Goal: Check status: Check status

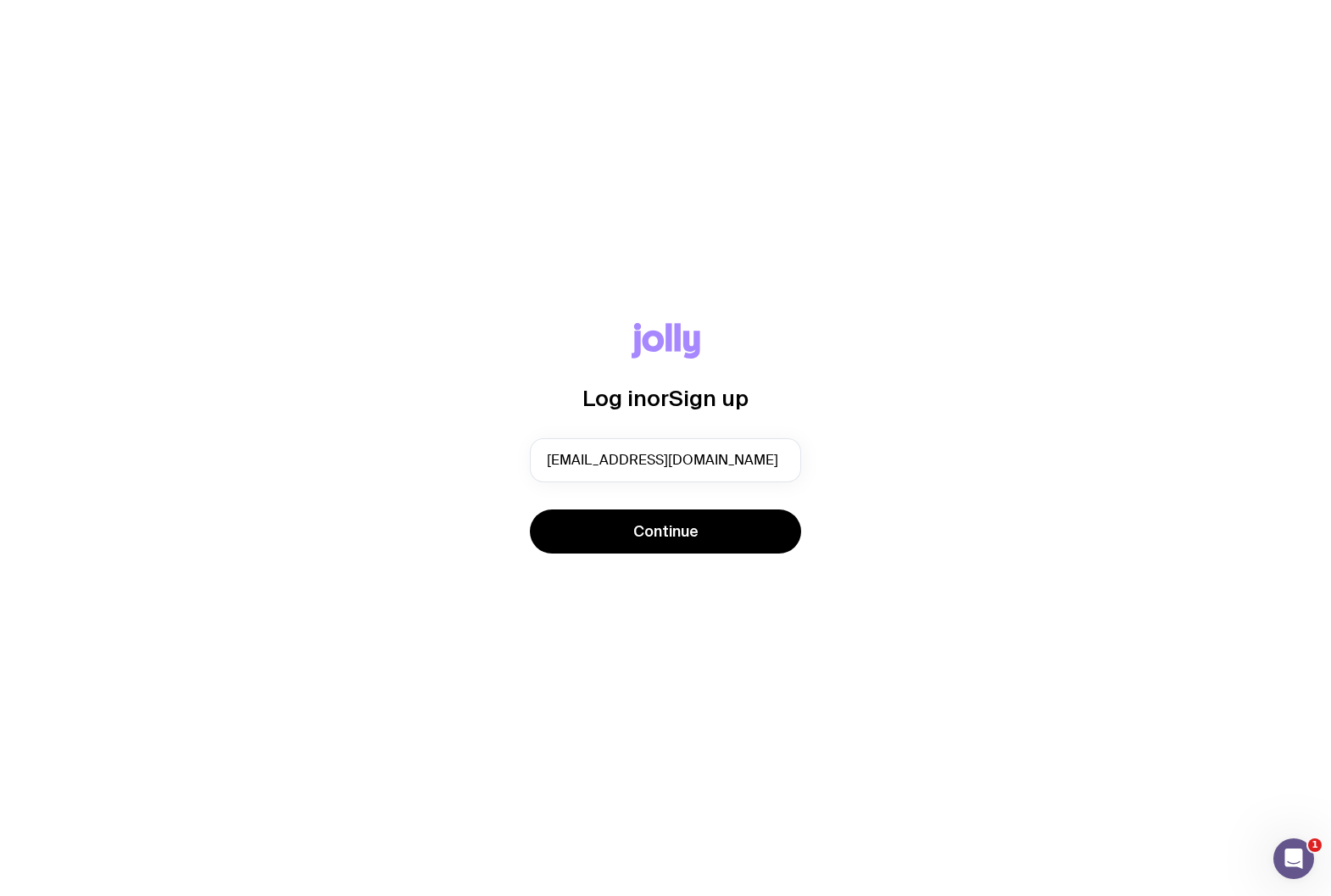
type input "info@matthewneedham.co"
click at [666, 531] on button "Continue" at bounding box center [666, 532] width 271 height 44
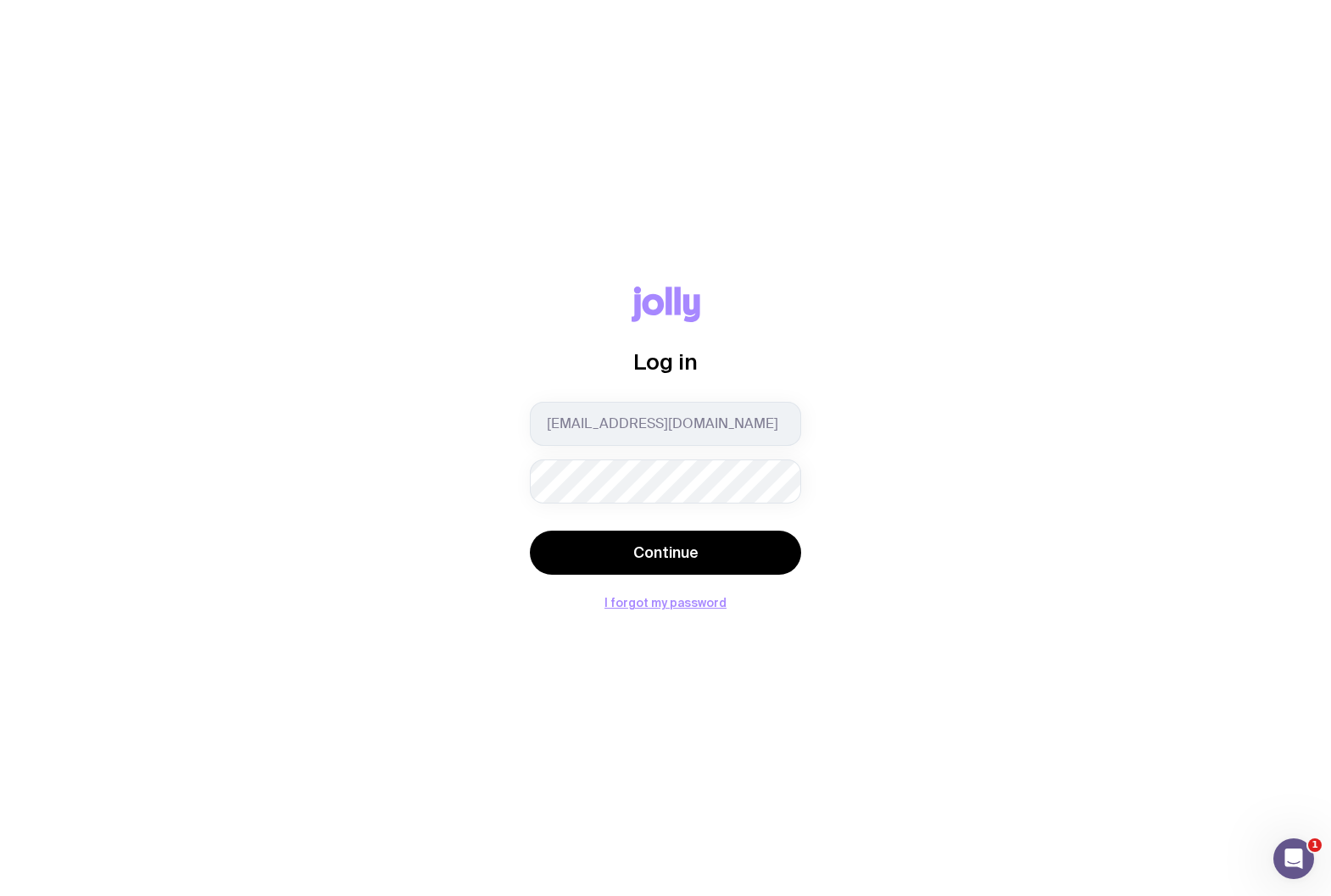
click at [666, 552] on button "Continue" at bounding box center [666, 553] width 271 height 44
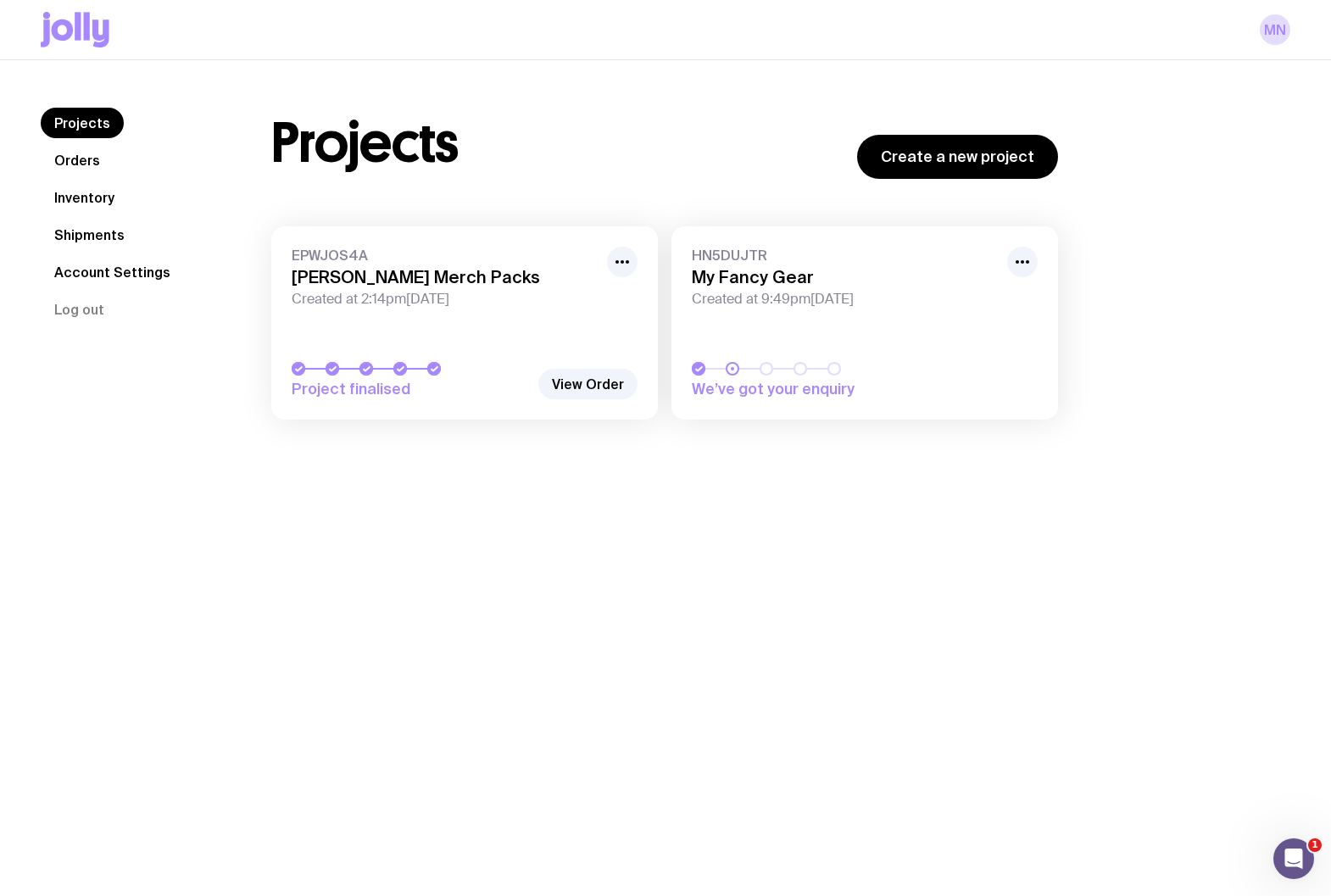
click at [96, 231] on link "Shipments" at bounding box center [90, 235] width 97 height 30
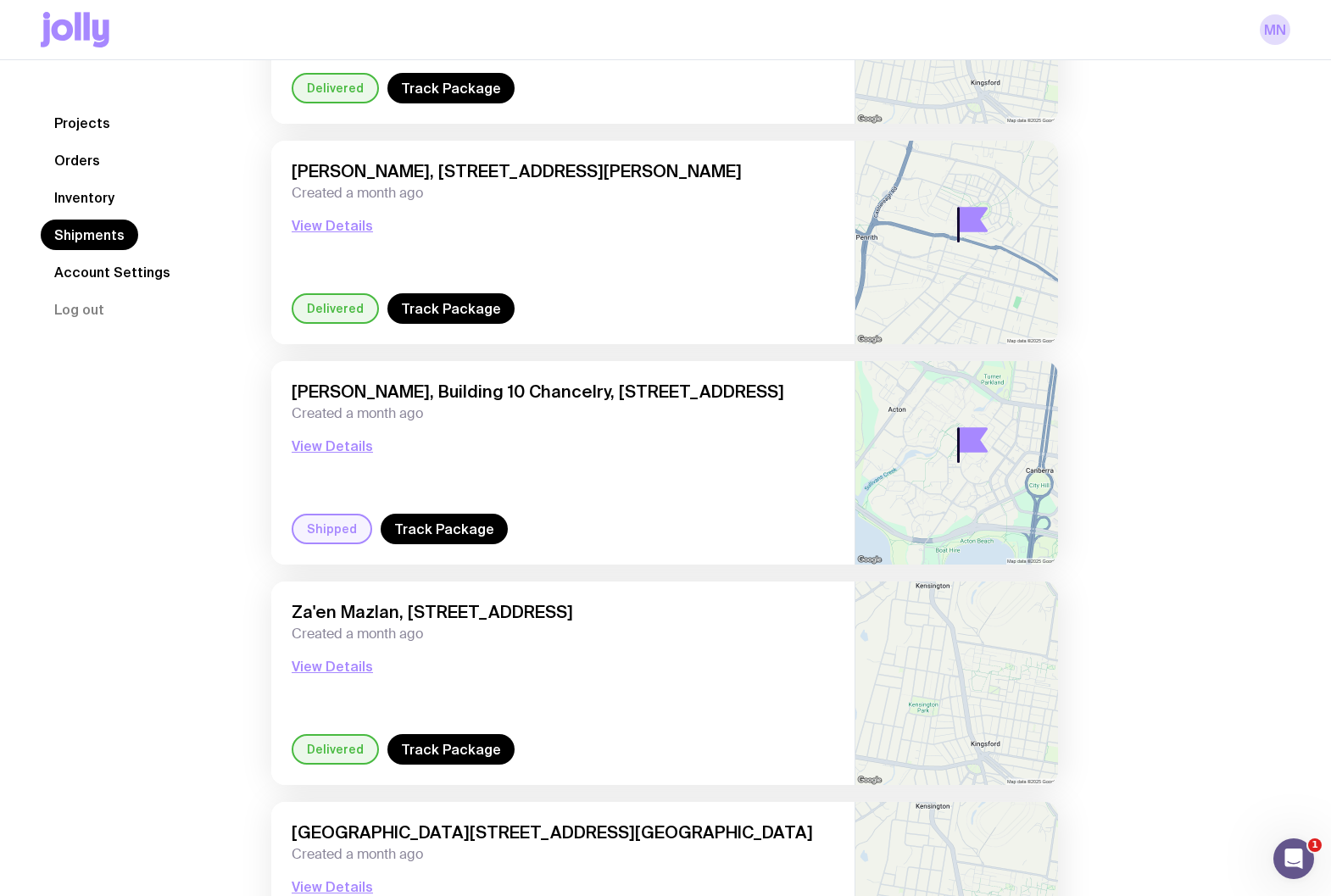
scroll to position [1833, 0]
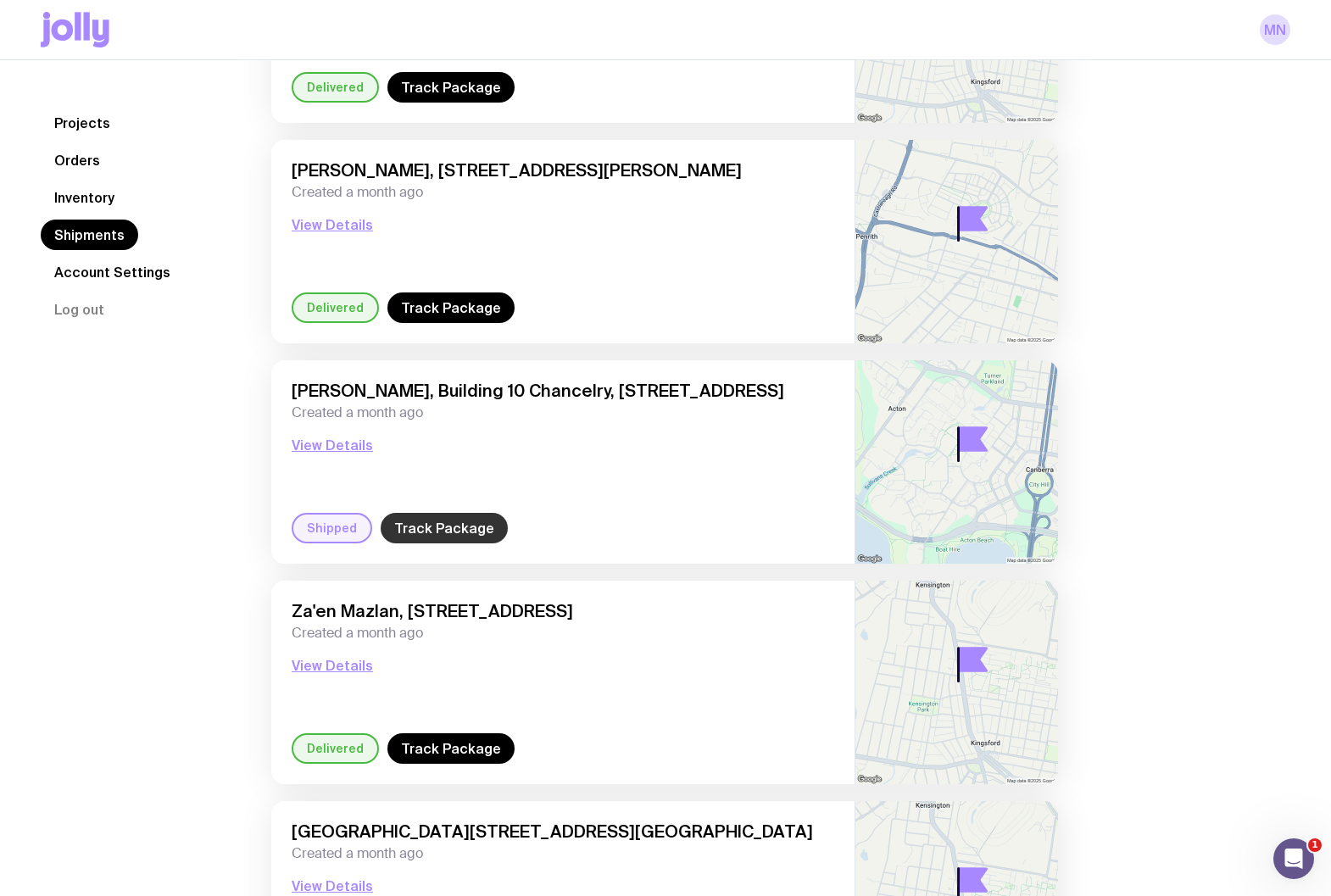
click at [428, 538] on link "Track Package" at bounding box center [445, 528] width 128 height 30
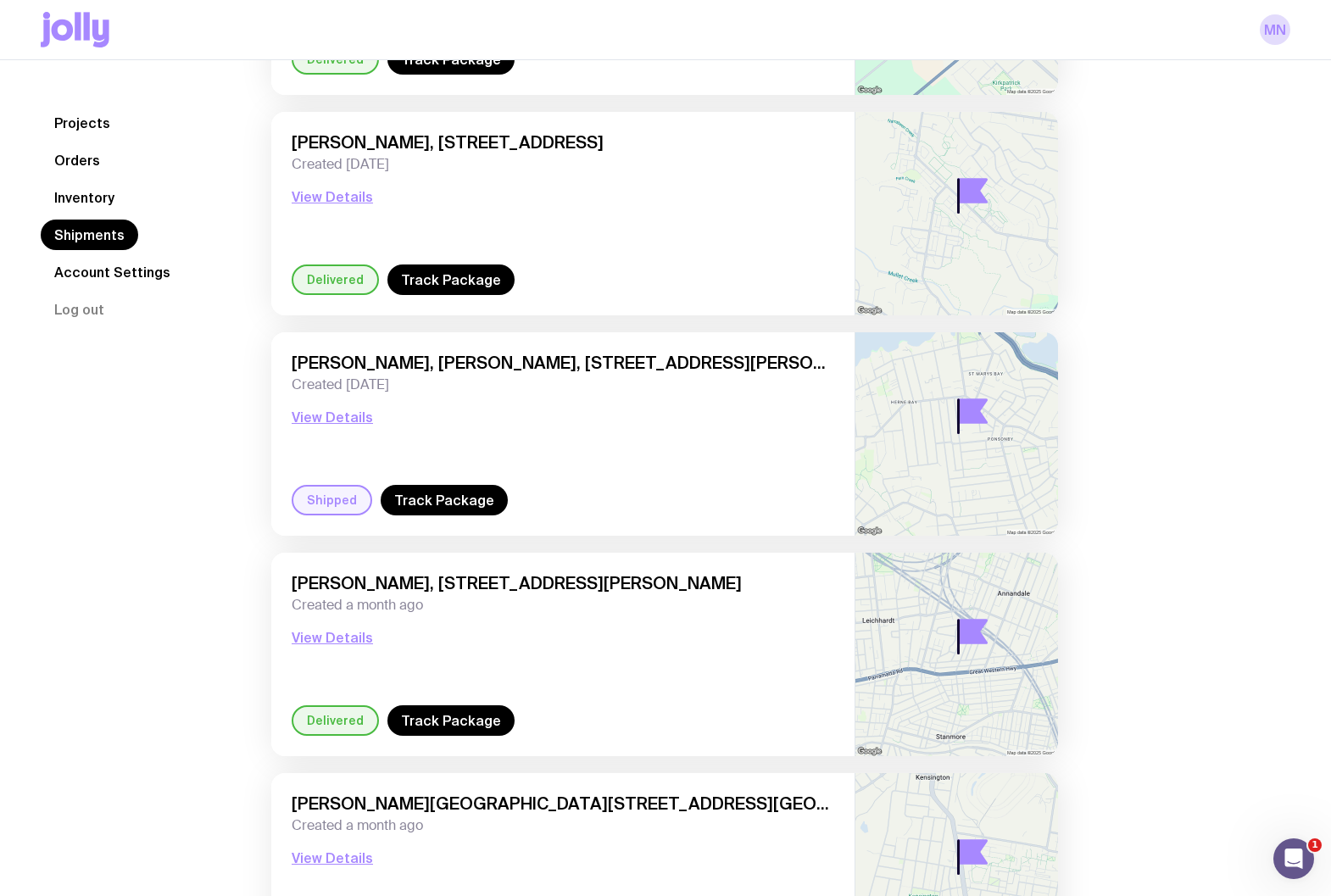
scroll to position [982, 0]
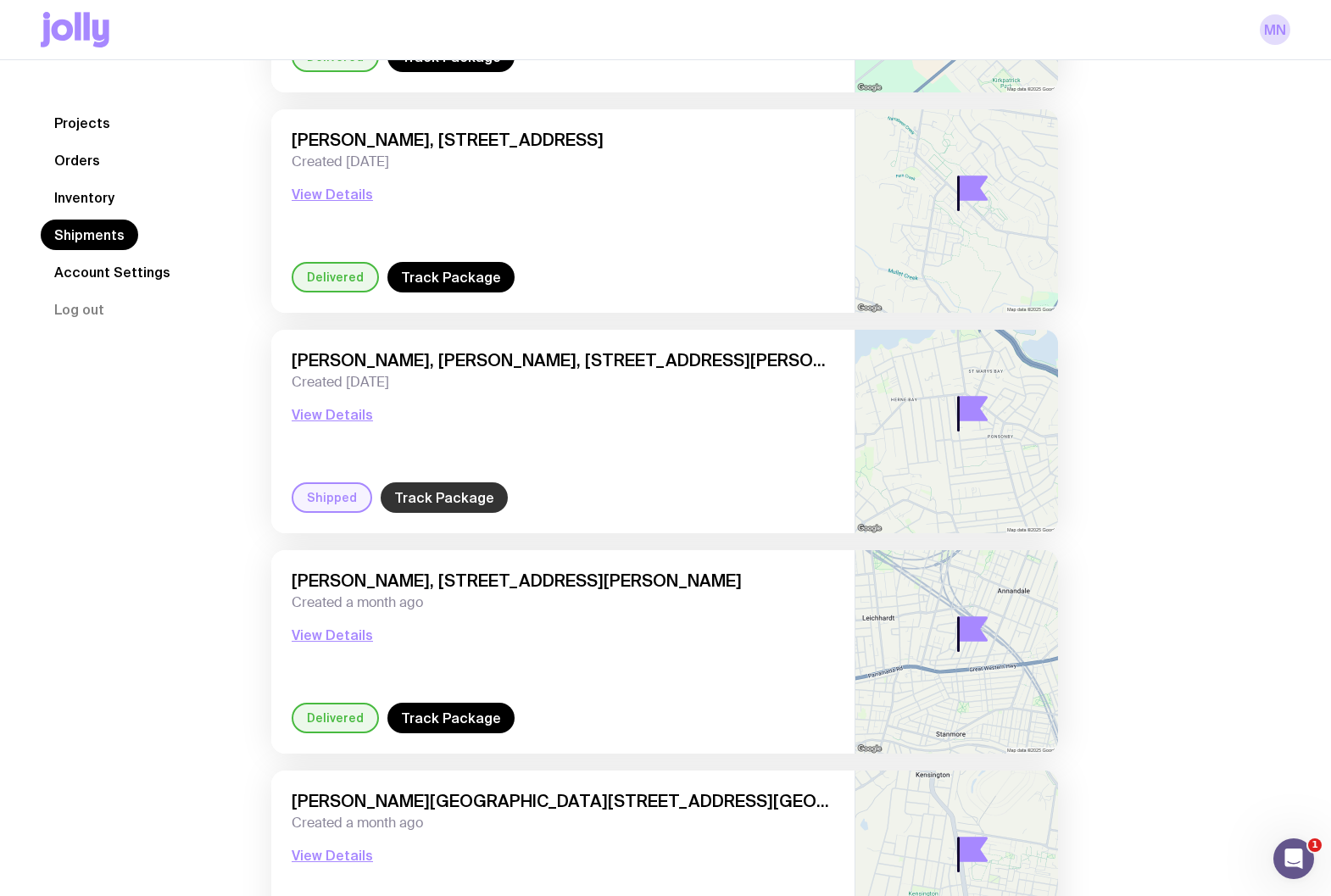
click at [457, 500] on link "Track Package" at bounding box center [445, 497] width 128 height 30
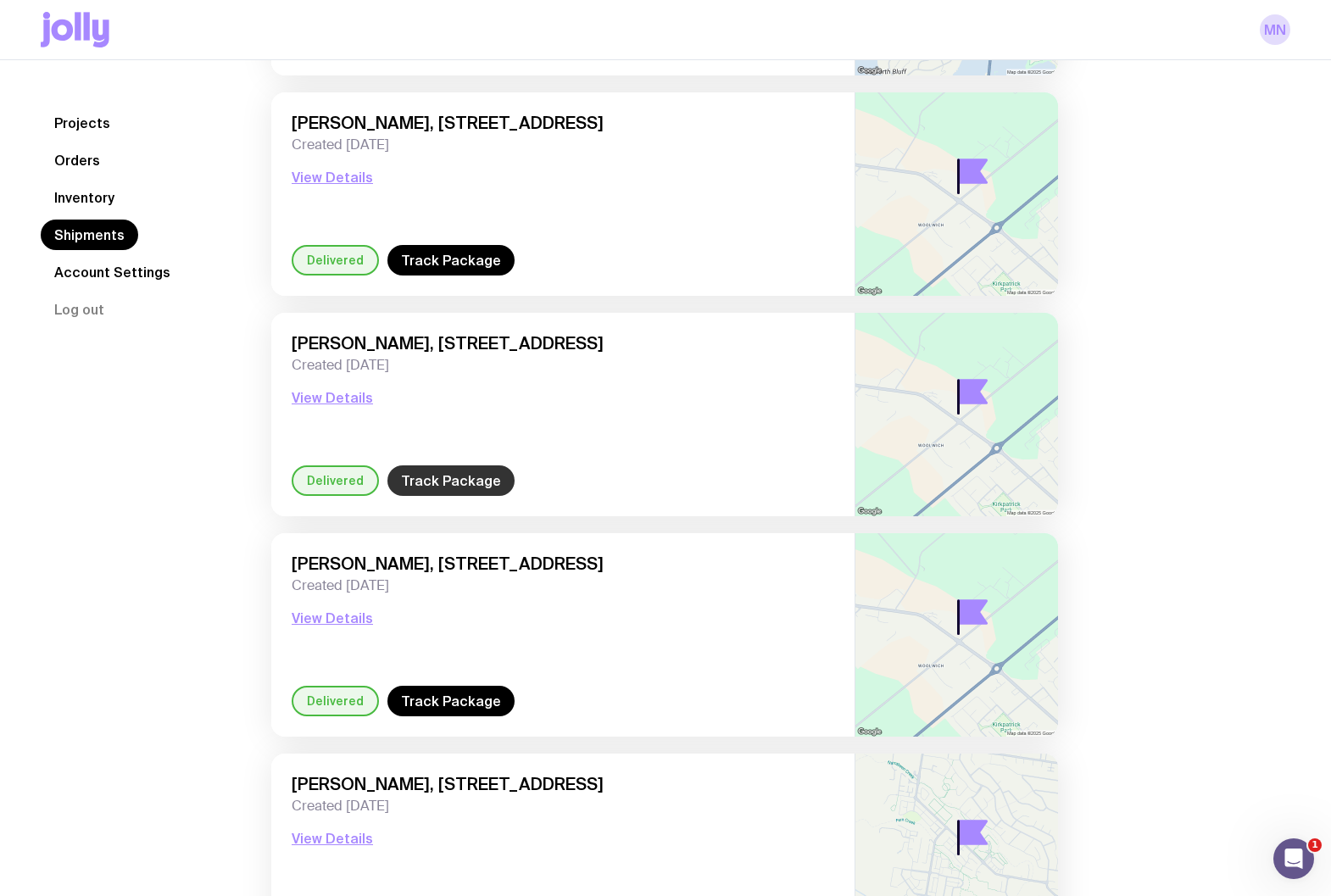
scroll to position [327, 0]
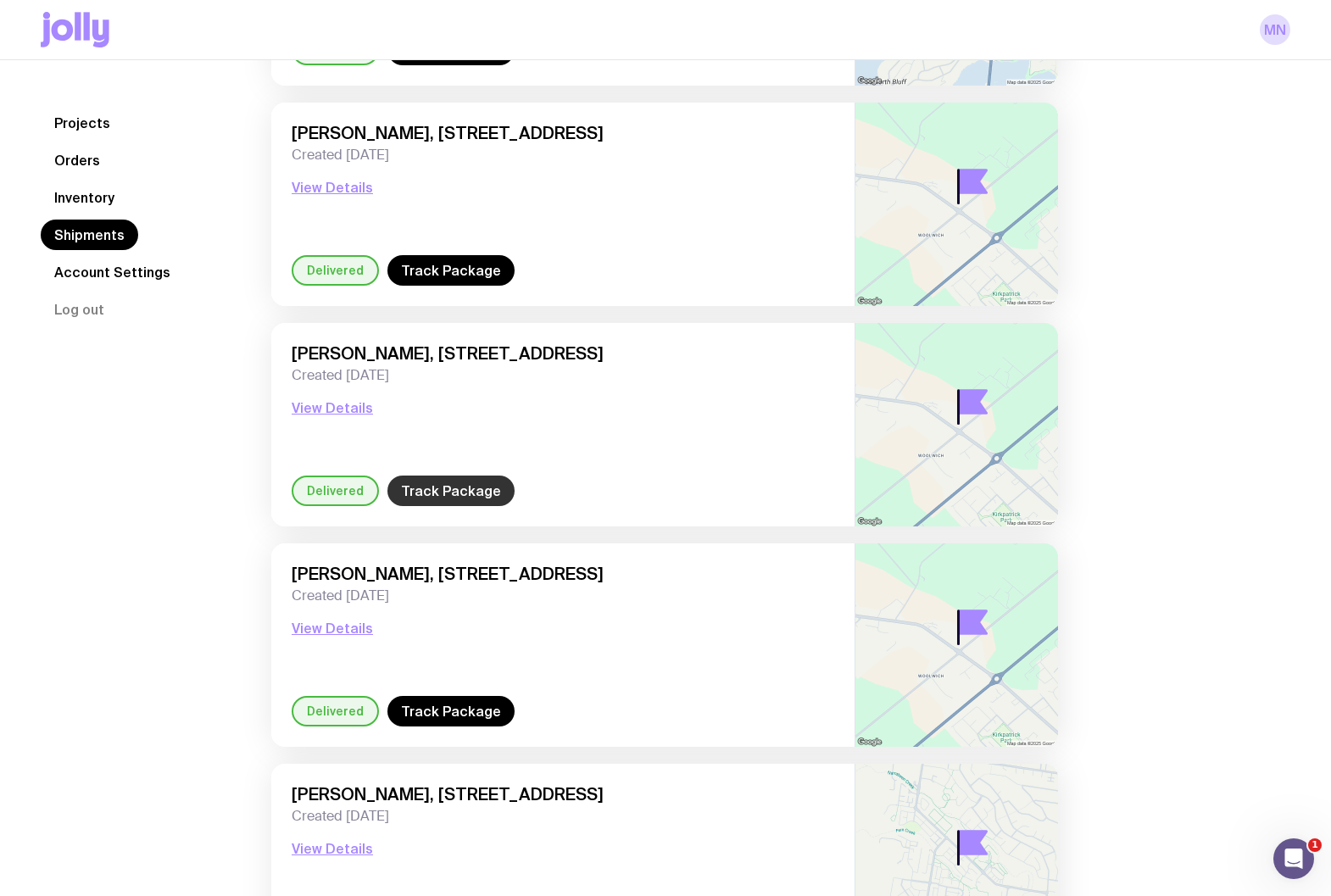
click at [428, 493] on link "Track Package" at bounding box center [451, 491] width 128 height 30
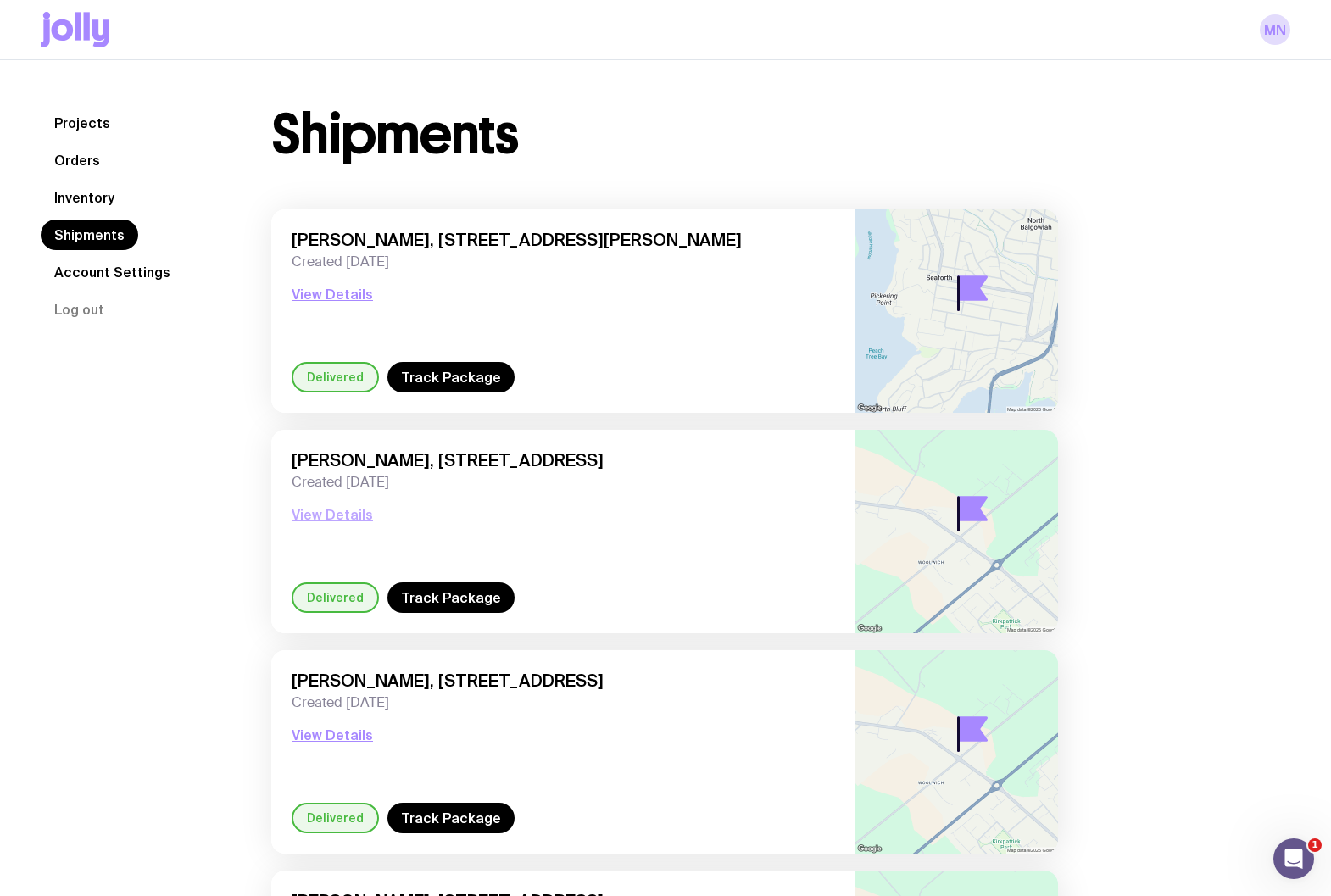
click at [331, 519] on button "View Details" at bounding box center [332, 514] width 82 height 20
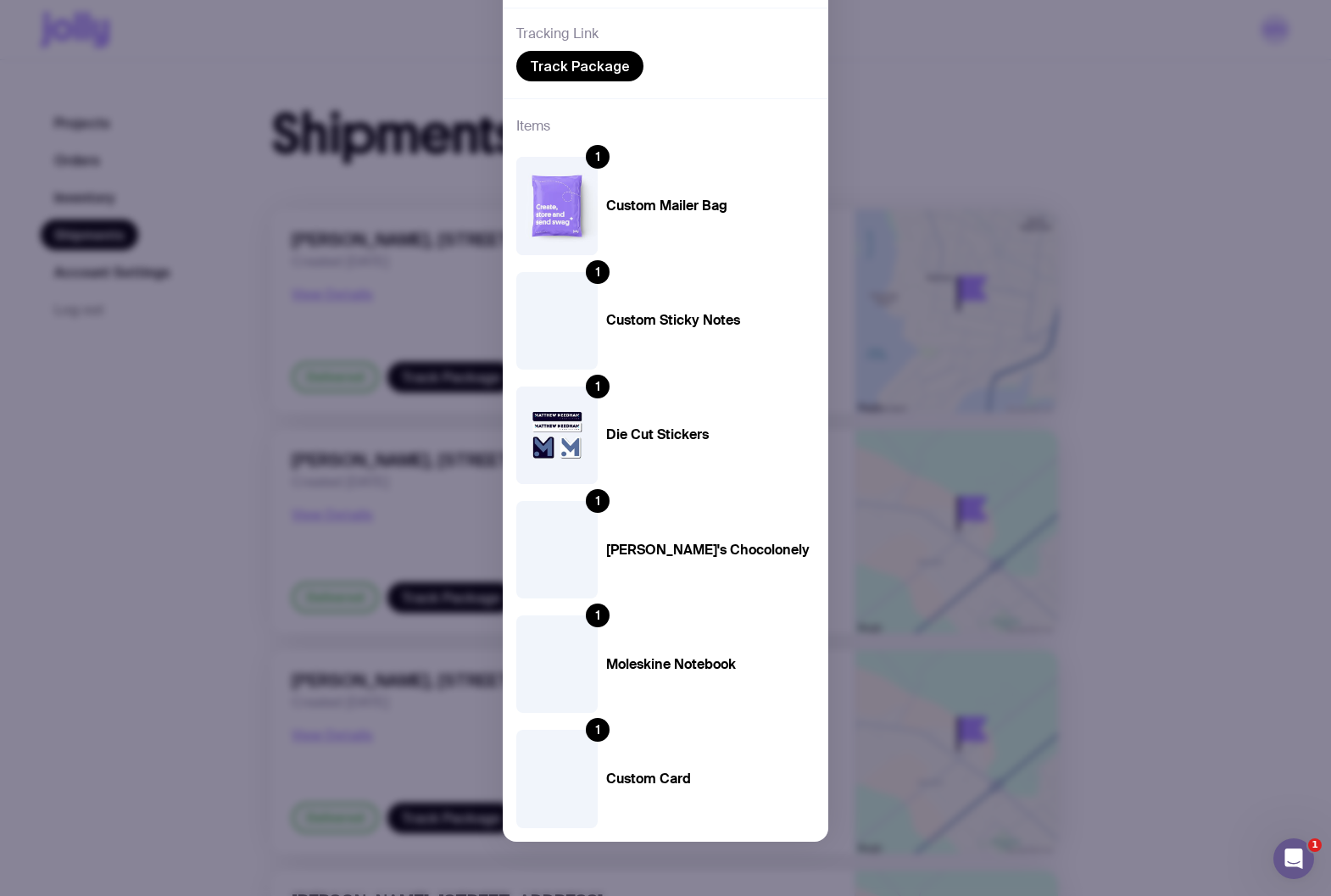
scroll to position [401, 0]
click at [1155, 474] on div "Delivered Aaron Quree, 1101 Omahu Rd, Hastings 4156 Hawke's Bay, New Zealand Cr…" at bounding box center [666, 448] width 1331 height 896
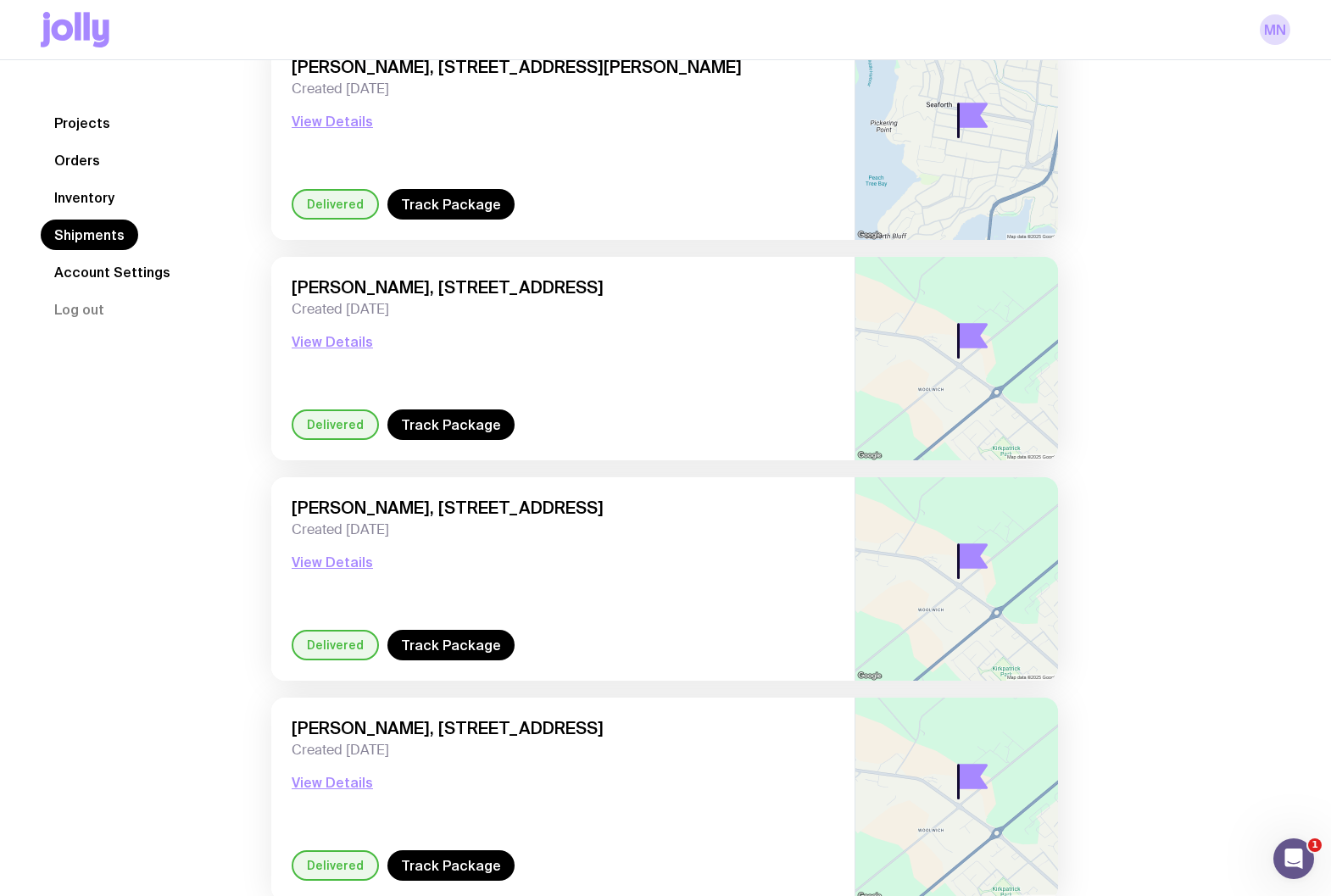
scroll to position [175, 0]
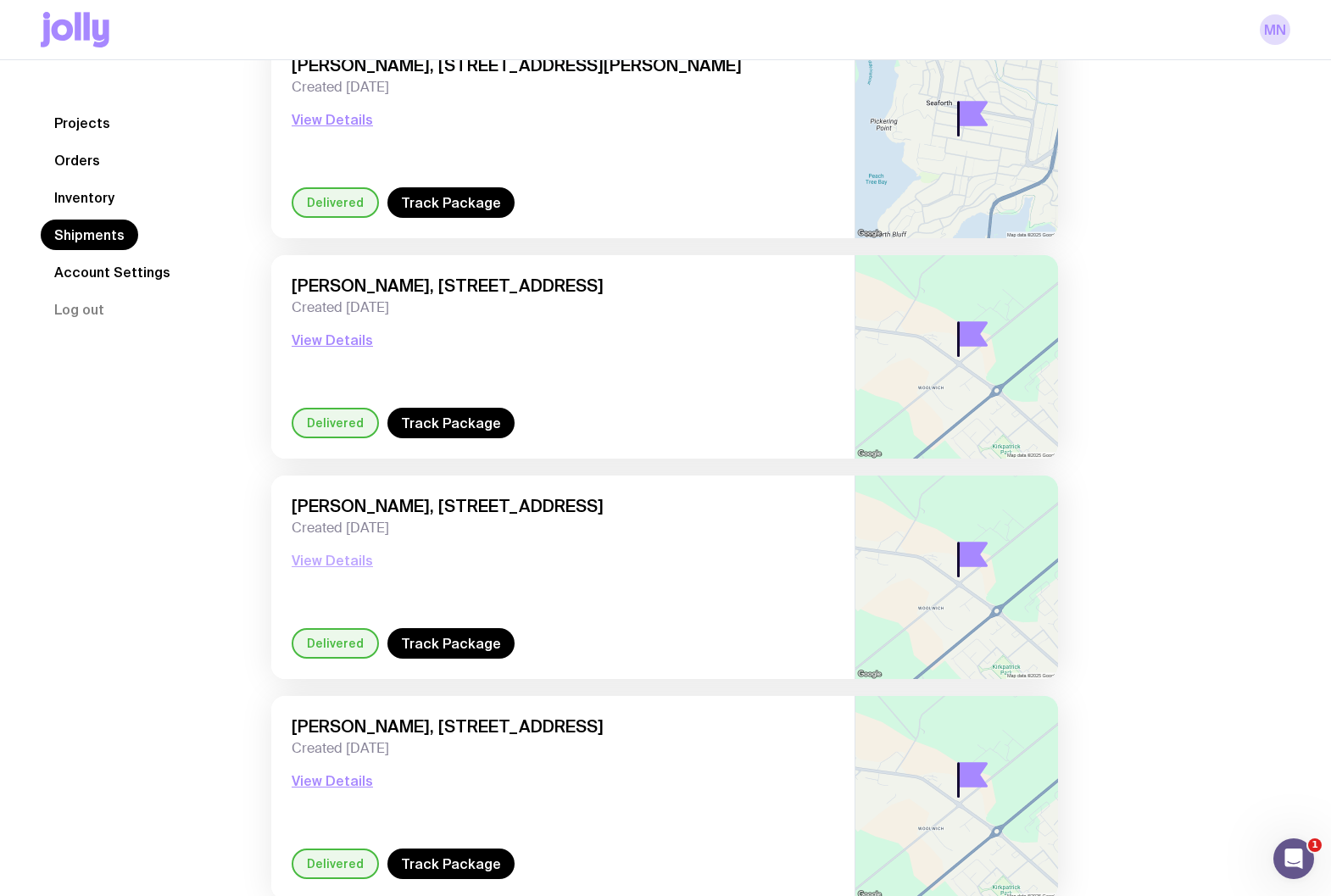
click at [339, 558] on button "View Details" at bounding box center [332, 560] width 82 height 20
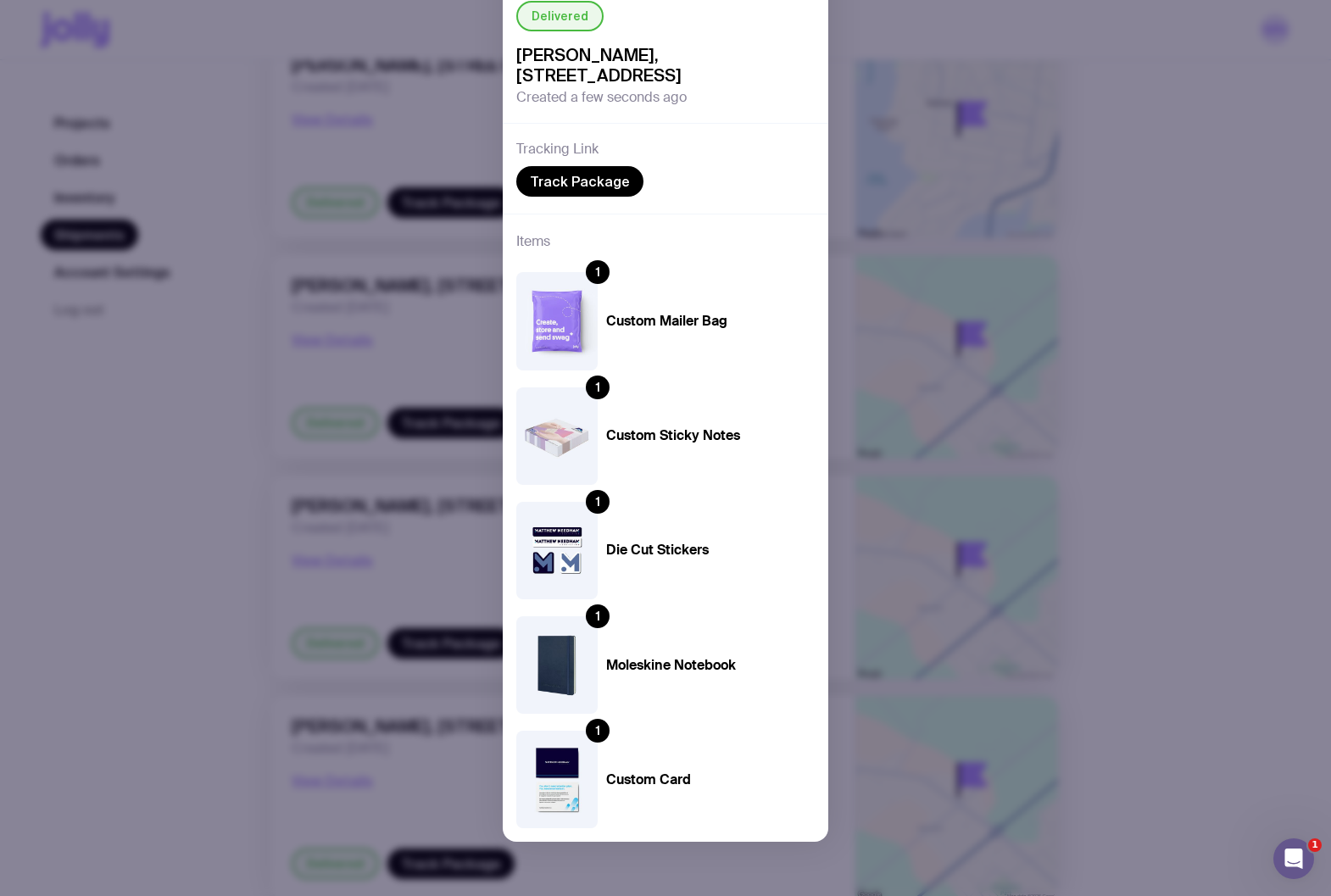
scroll to position [285, 0]
click at [1094, 450] on div "Delivered Greg Morgan, 1101 Omahu Rd, Hastings 4156 Hawkes Bay, New Zealand Cre…" at bounding box center [666, 448] width 1331 height 896
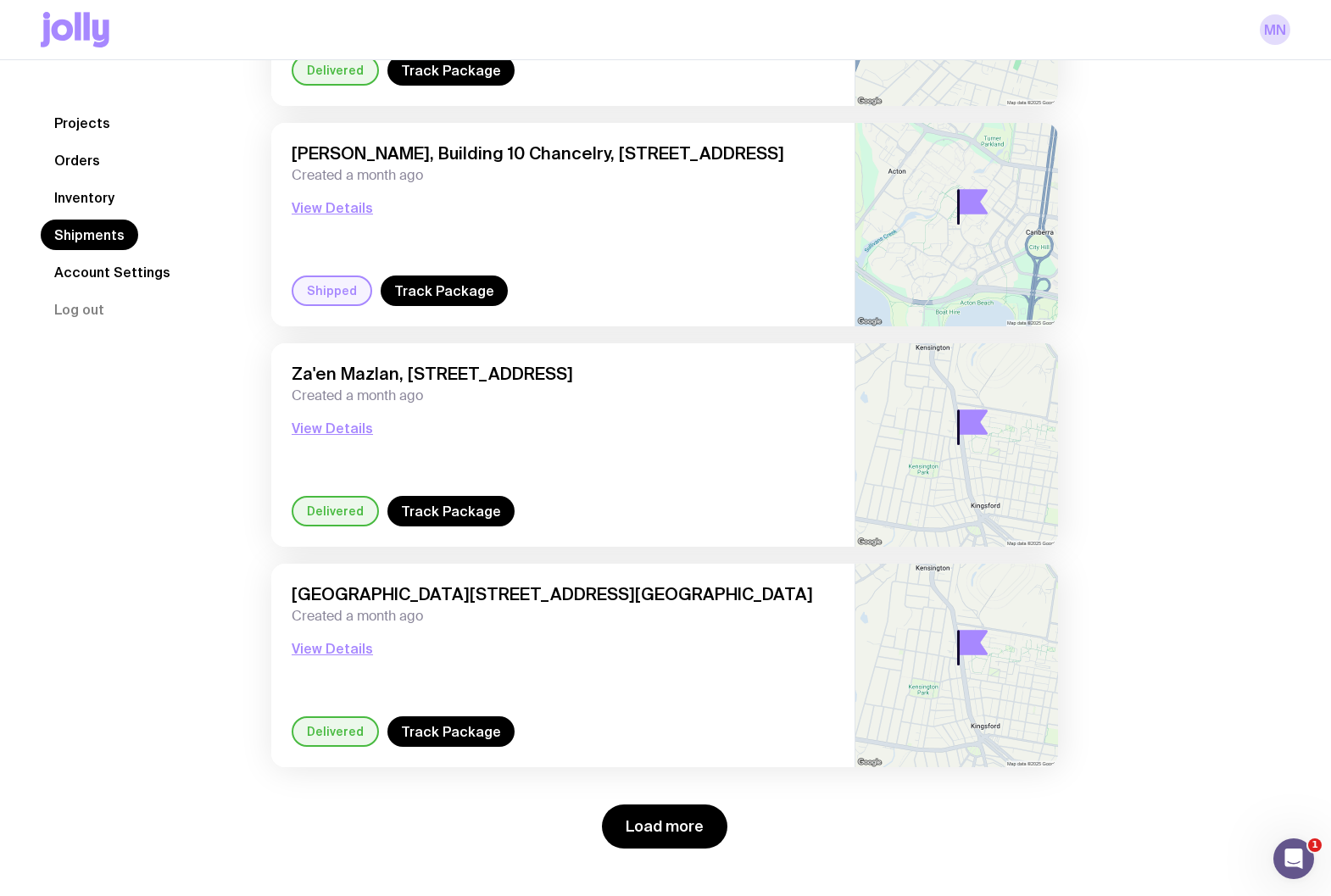
scroll to position [2070, 0]
click at [342, 657] on button "View Details" at bounding box center [332, 648] width 82 height 20
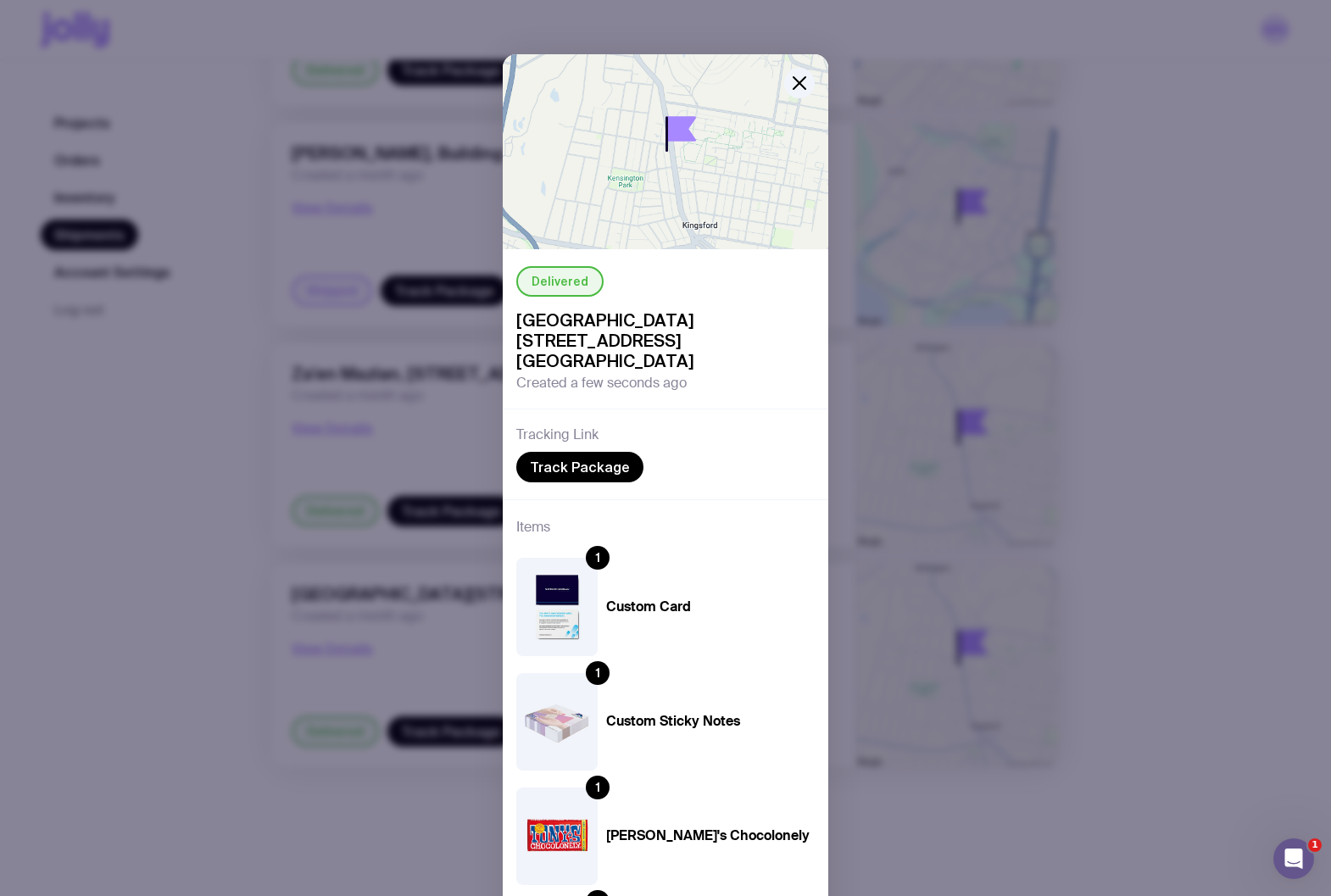
scroll to position [0, 0]
click at [794, 86] on icon "button" at bounding box center [799, 82] width 20 height 20
